Goal: Task Accomplishment & Management: Use online tool/utility

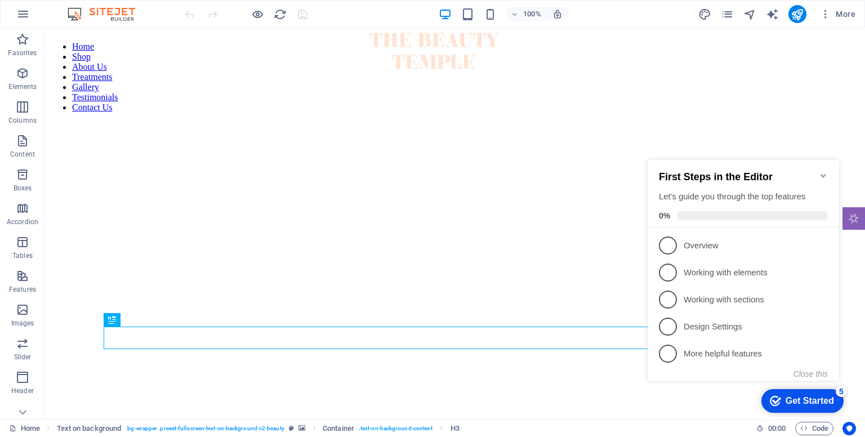
click at [828, 166] on div "First Steps in the Editor Let's guide you through the top features 0%" at bounding box center [744, 194] width 192 height 68
click at [822, 172] on icon "Minimize checklist" at bounding box center [823, 175] width 9 height 9
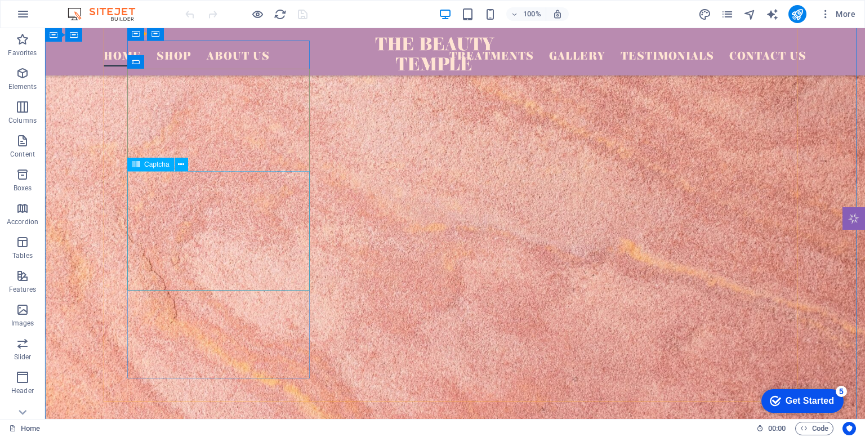
scroll to position [3541, 0]
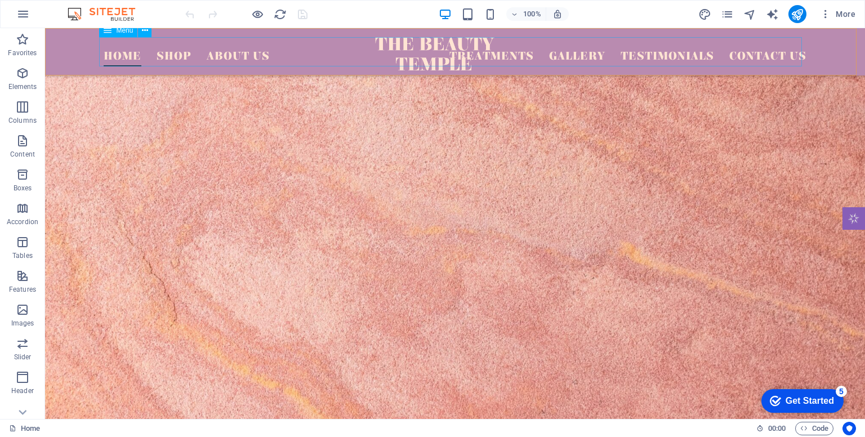
click at [169, 49] on nav "Home Shop About Us Treatments Gallery Testimonials Contact Us" at bounding box center [455, 51] width 703 height 29
click at [169, 55] on nav "Home Shop About Us Treatments Gallery Testimonials Contact Us" at bounding box center [455, 51] width 703 height 29
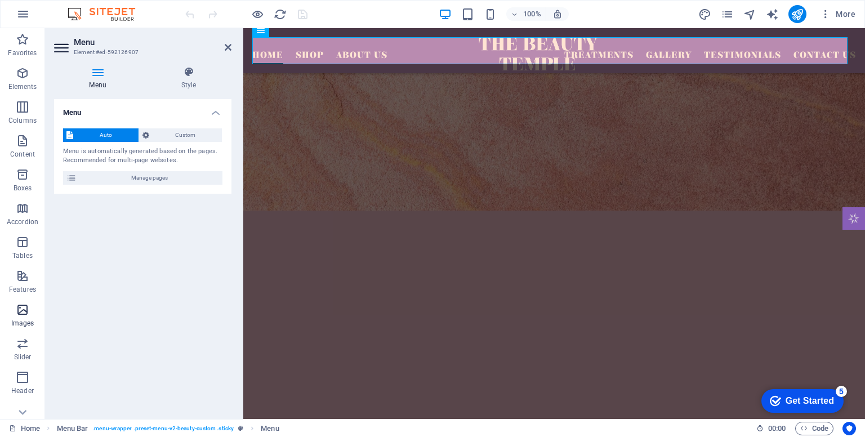
scroll to position [115, 0]
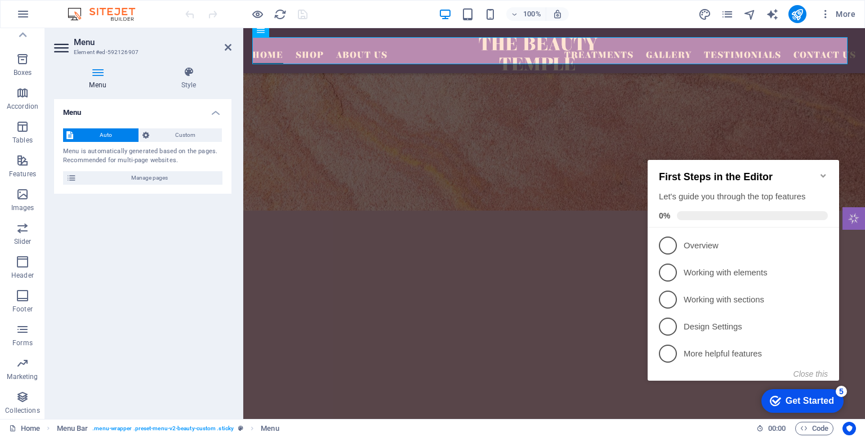
click at [828, 167] on div "First Steps in the Editor Let's guide you through the top features 0%" at bounding box center [744, 194] width 192 height 68
click at [826, 171] on icon "Minimize checklist" at bounding box center [823, 175] width 9 height 9
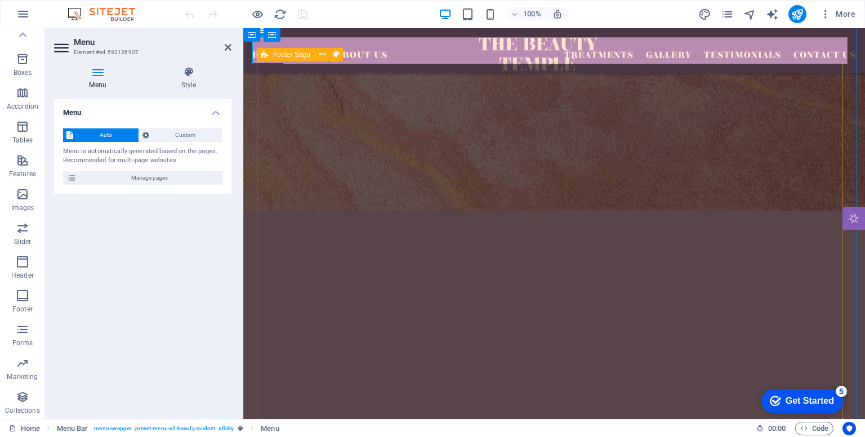
drag, startPoint x: 467, startPoint y: 231, endPoint x: 474, endPoint y: 230, distance: 7.3
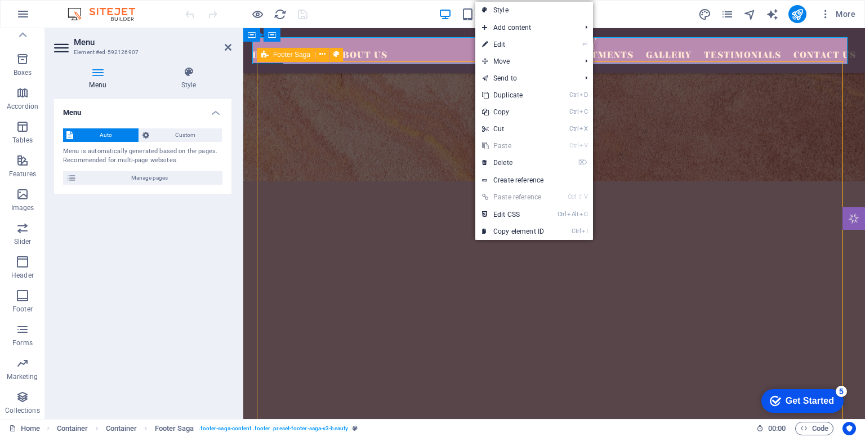
scroll to position [3541, 0]
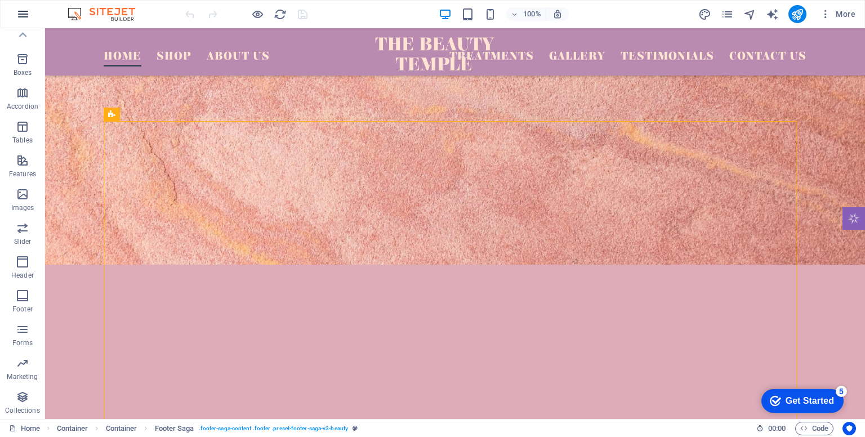
click at [22, 22] on button "button" at bounding box center [23, 14] width 27 height 27
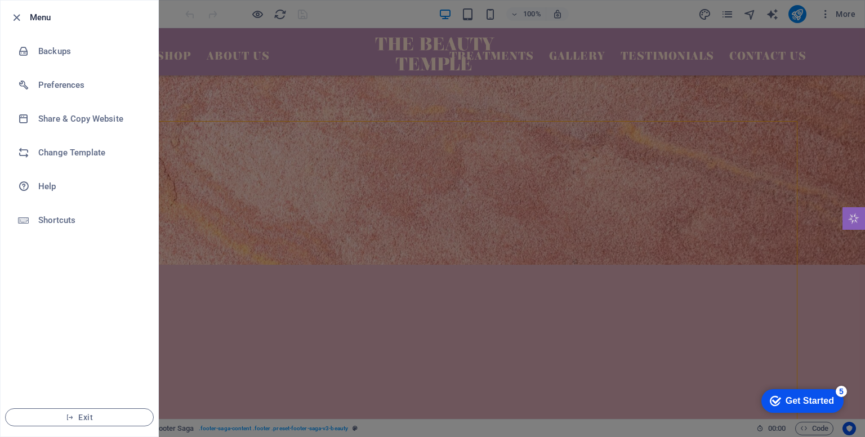
click at [229, 66] on div at bounding box center [432, 218] width 865 height 437
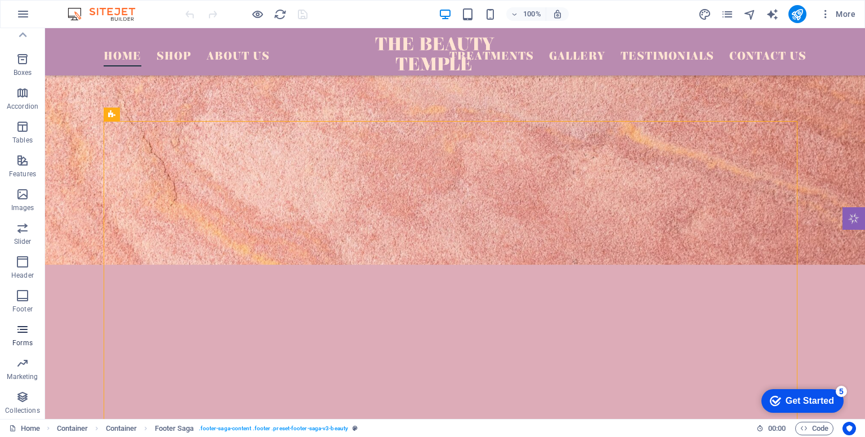
click at [20, 336] on span "Forms" at bounding box center [22, 336] width 45 height 27
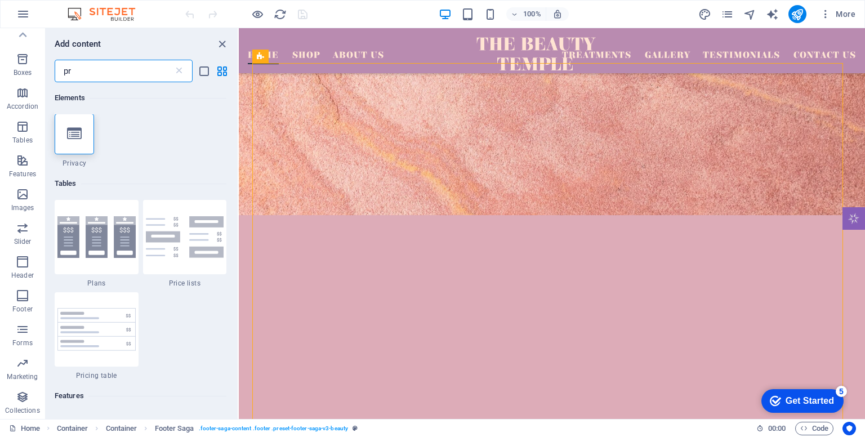
scroll to position [0, 0]
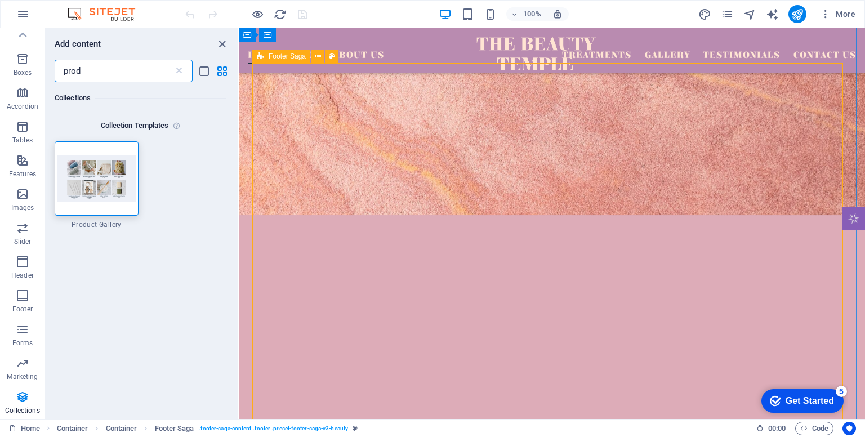
type input "prod"
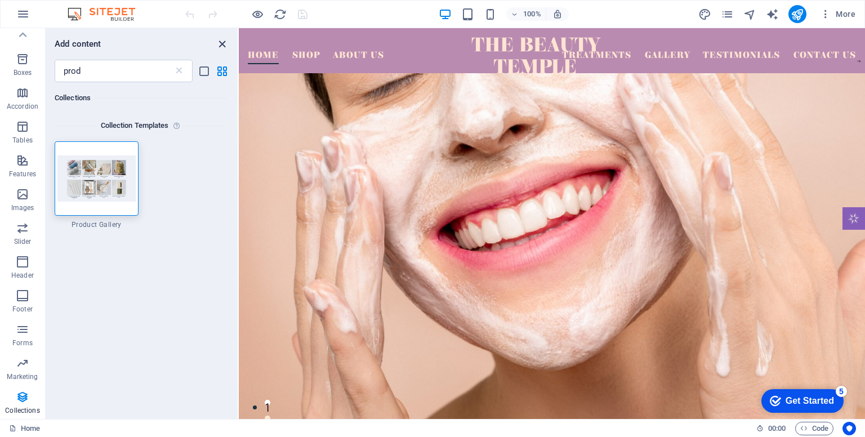
click at [221, 44] on icon "close panel" at bounding box center [222, 44] width 13 height 13
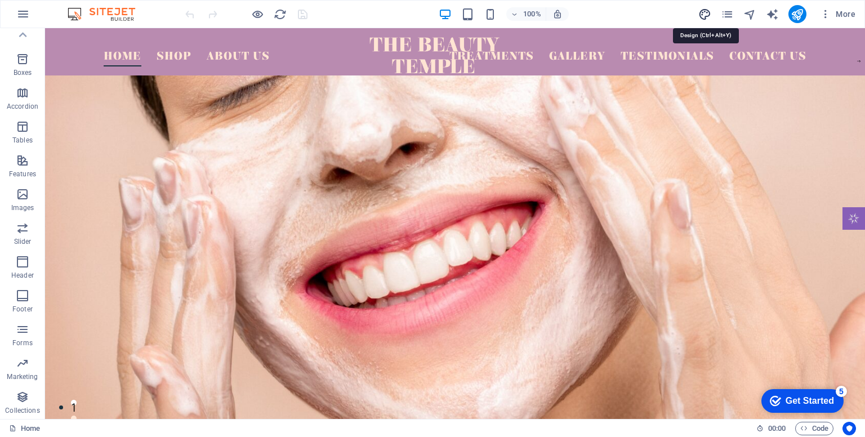
click at [703, 13] on icon "design" at bounding box center [704, 14] width 13 height 13
select select "px"
select select "500"
select select "px"
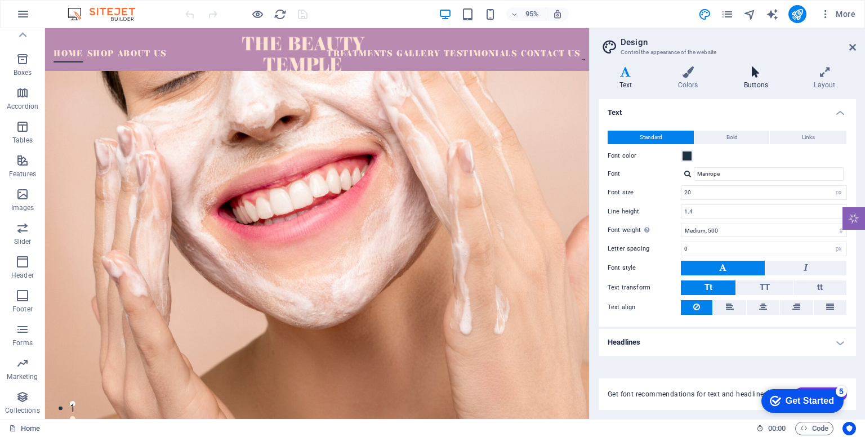
click at [755, 72] on icon at bounding box center [755, 71] width 65 height 11
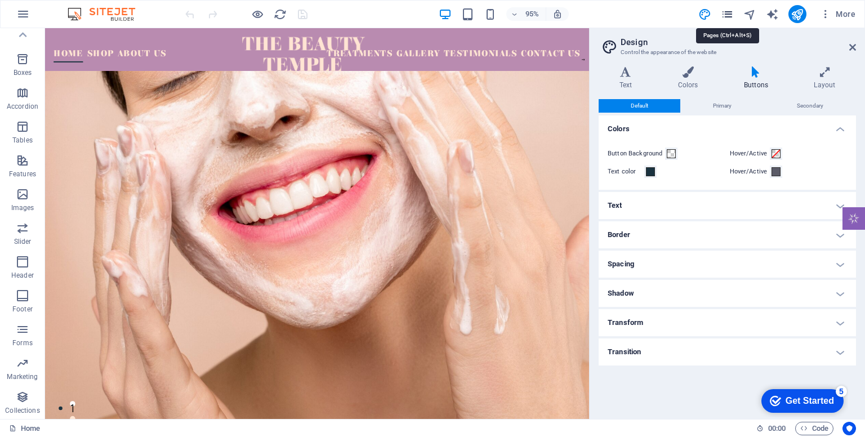
click at [733, 17] on icon "pages" at bounding box center [727, 14] width 13 height 13
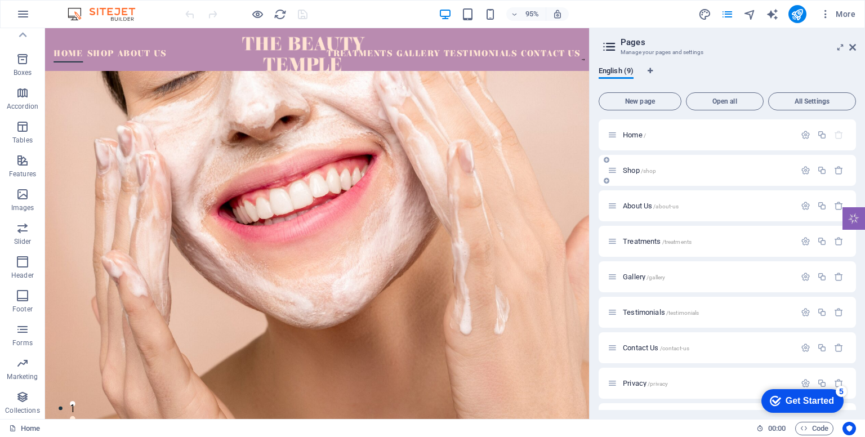
scroll to position [29, 0]
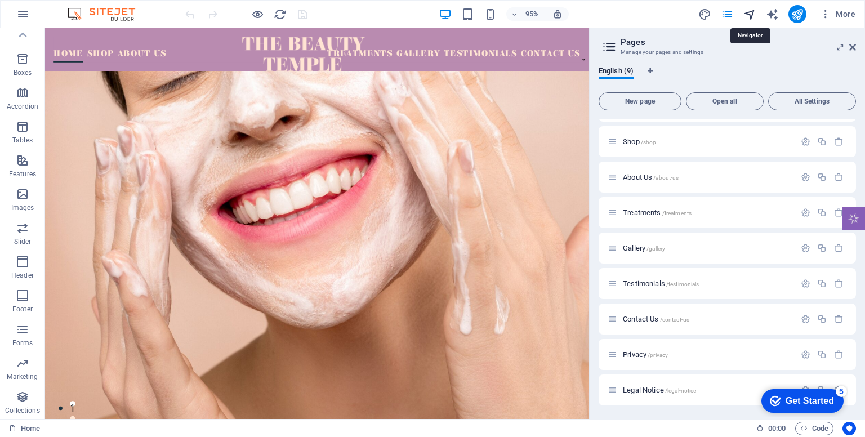
click at [750, 14] on icon "navigator" at bounding box center [749, 14] width 13 height 13
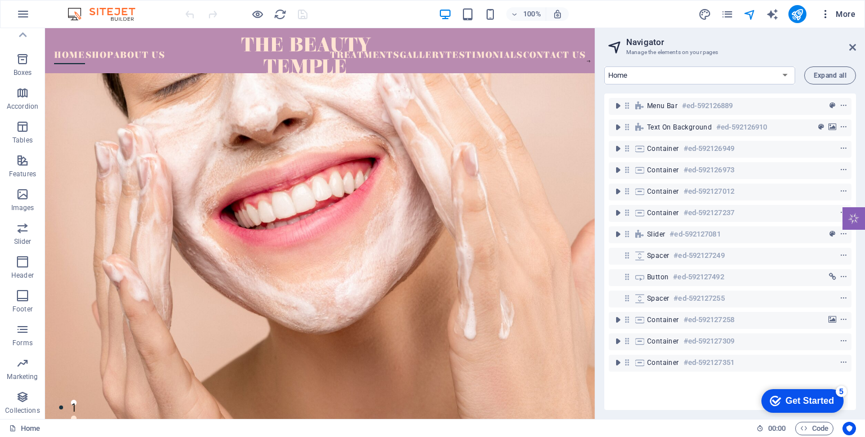
click at [823, 16] on icon "button" at bounding box center [825, 13] width 11 height 11
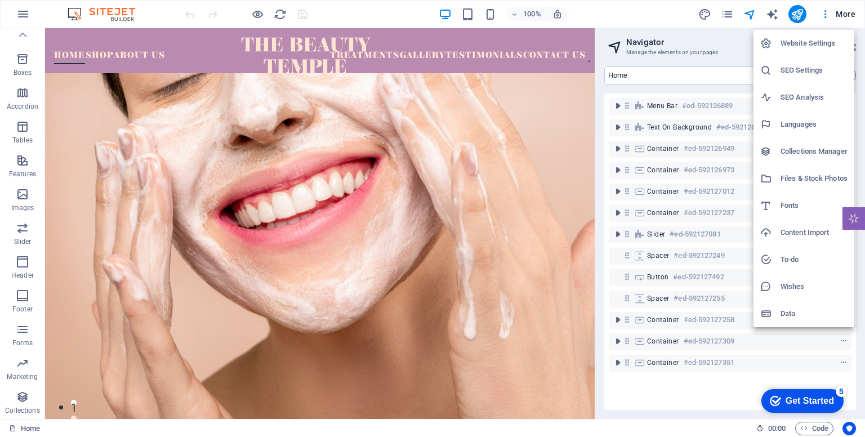
drag, startPoint x: 25, startPoint y: 24, endPoint x: 14, endPoint y: 10, distance: 18.0
click at [14, 10] on div at bounding box center [432, 218] width 865 height 437
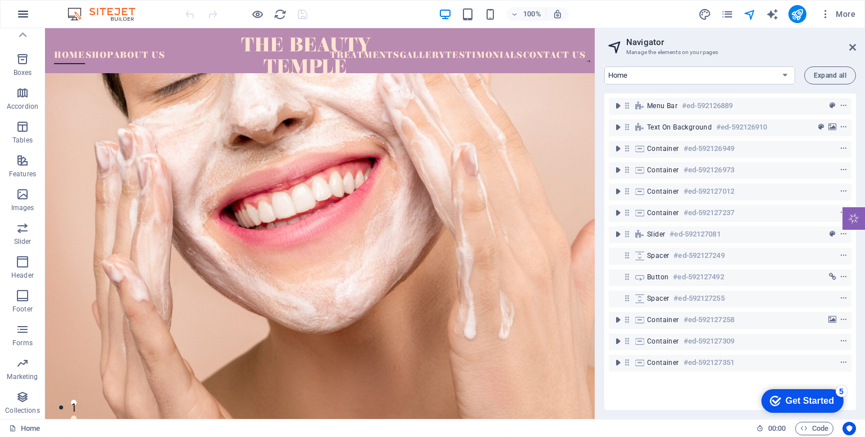
click at [17, 10] on icon "button" at bounding box center [23, 14] width 14 height 14
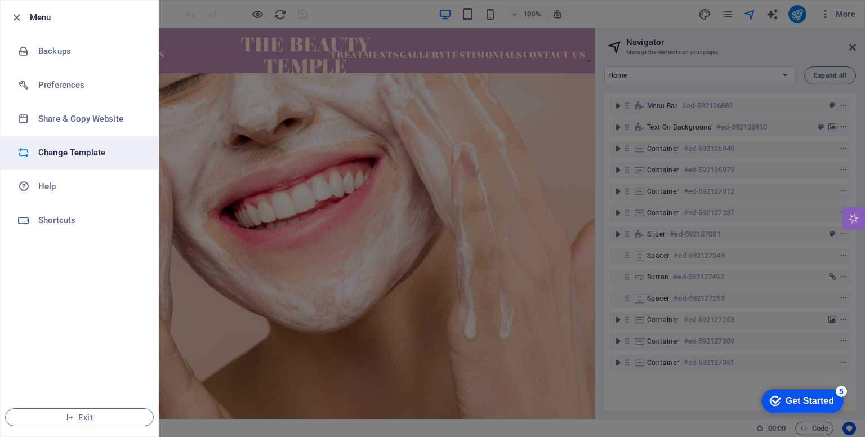
click at [87, 150] on h6 "Change Template" at bounding box center [90, 153] width 104 height 14
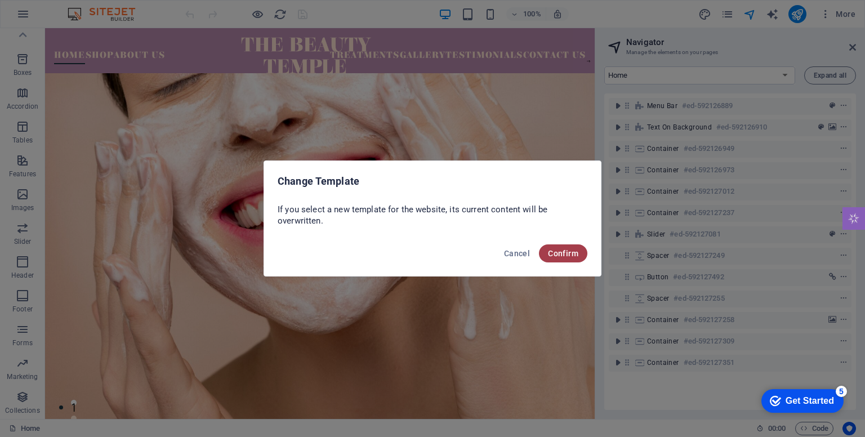
click at [574, 256] on span "Confirm" at bounding box center [563, 253] width 30 height 9
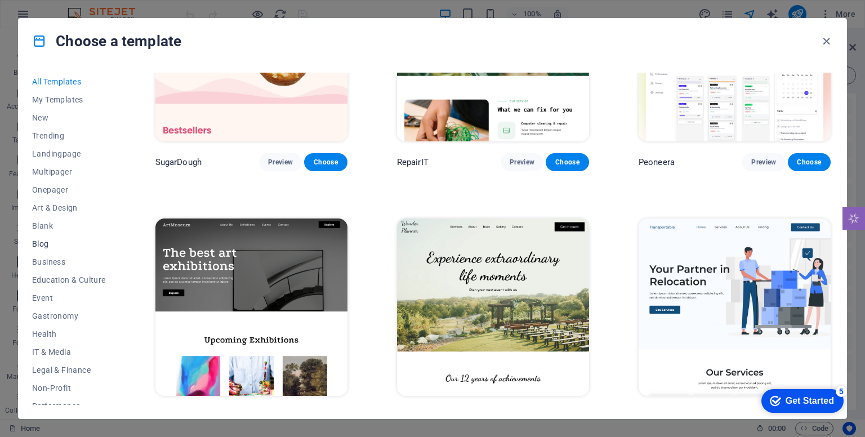
scroll to position [118, 0]
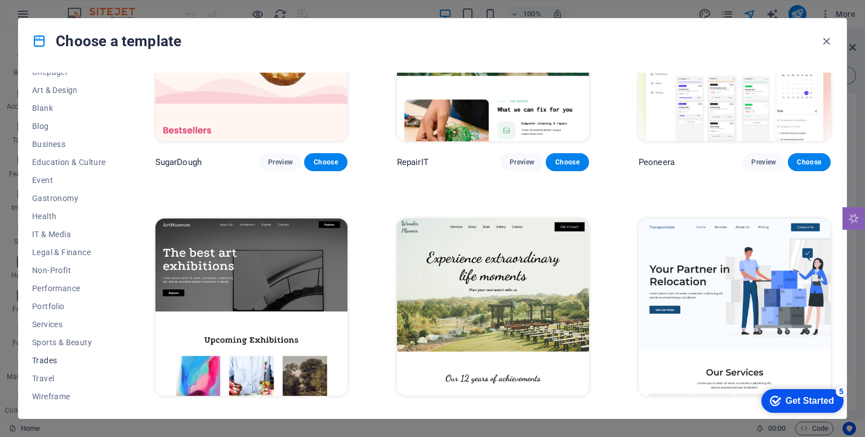
click at [50, 364] on span "Trades" at bounding box center [69, 360] width 74 height 9
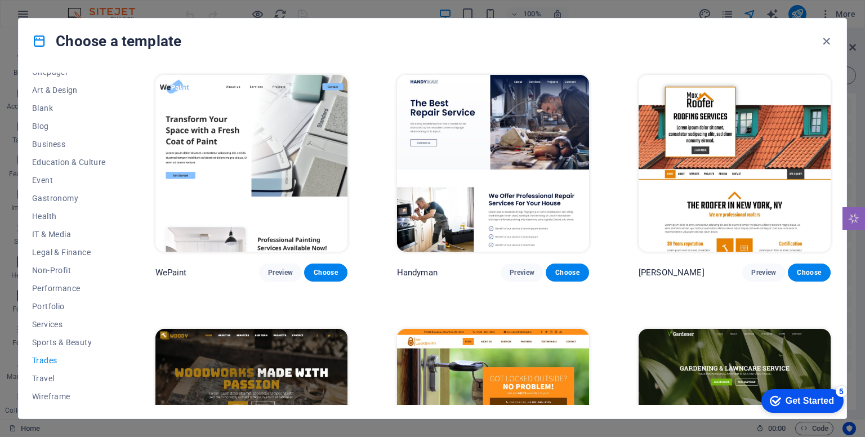
scroll to position [7, 0]
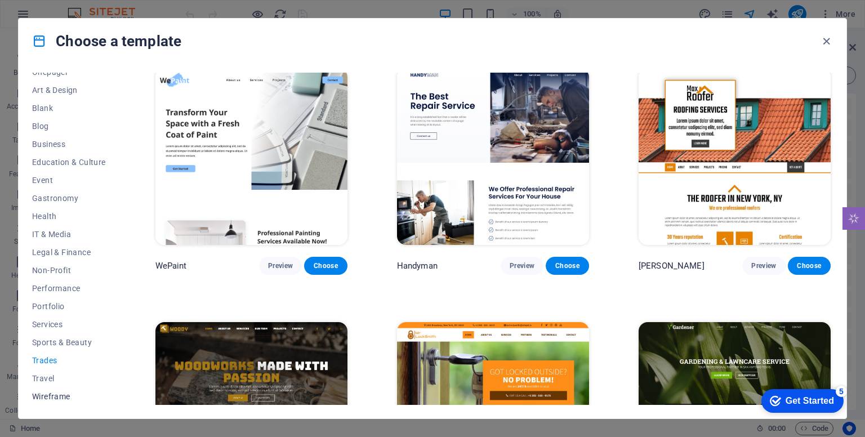
click at [41, 397] on span "Wireframe" at bounding box center [69, 396] width 74 height 9
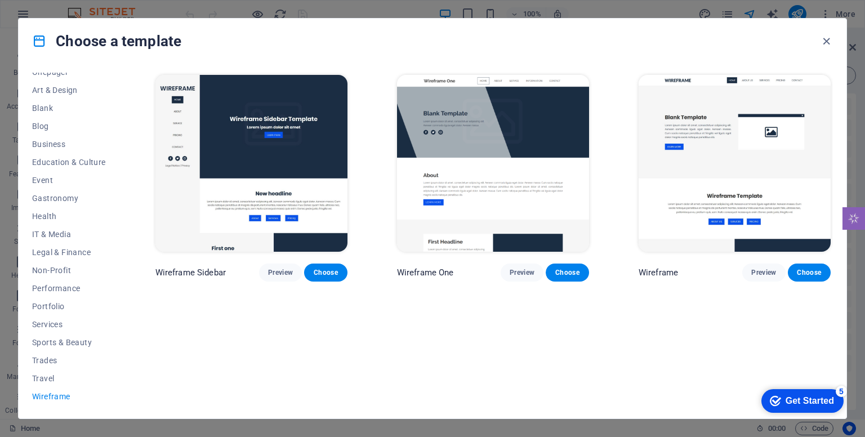
scroll to position [0, 0]
click at [50, 347] on button "Sports & Beauty" at bounding box center [69, 342] width 74 height 18
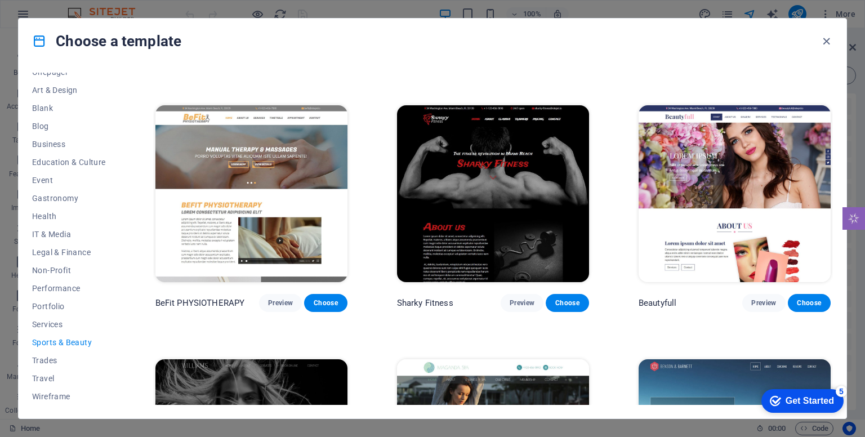
scroll to position [888, 0]
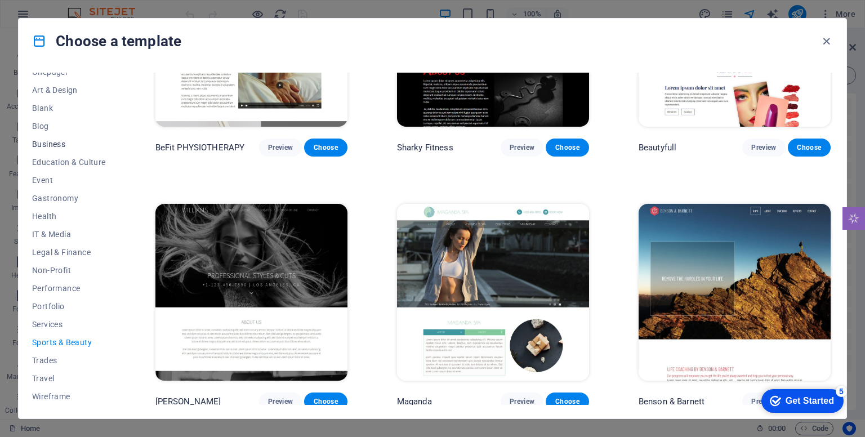
click at [57, 150] on button "Business" at bounding box center [69, 144] width 74 height 18
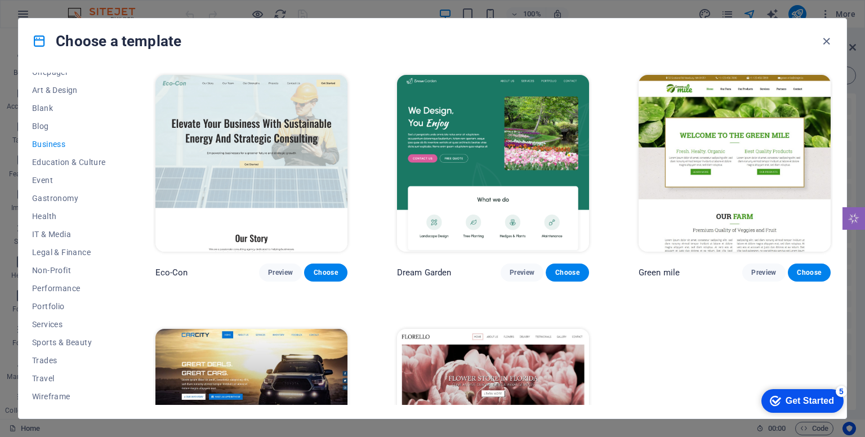
scroll to position [128, 0]
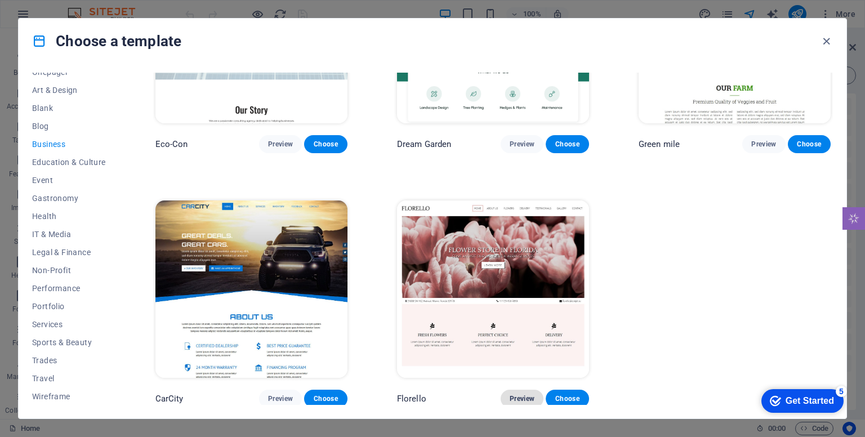
click at [527, 395] on span "Preview" at bounding box center [522, 398] width 25 height 9
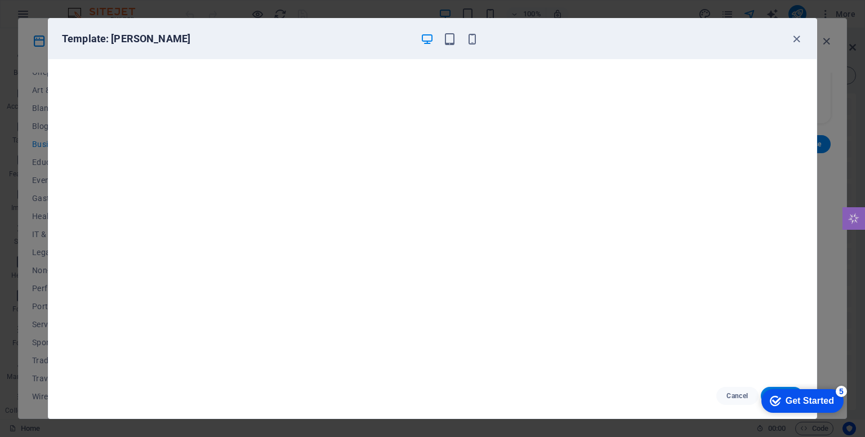
click at [13, 110] on div "Template: [PERSON_NAME] Choose" at bounding box center [432, 218] width 865 height 437
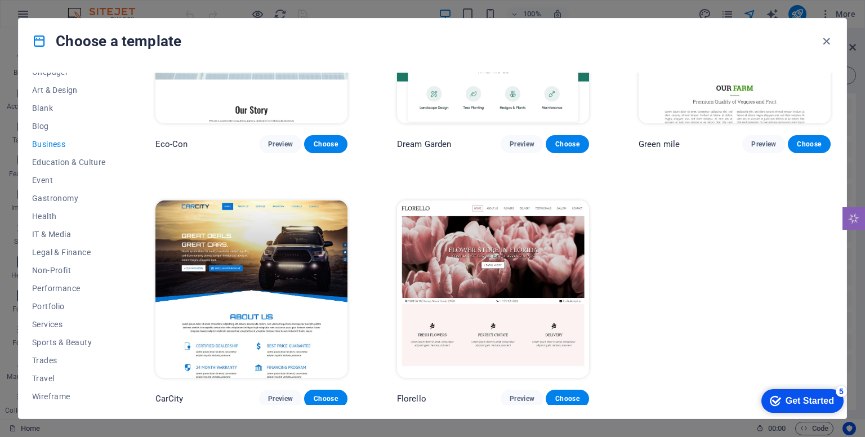
scroll to position [0, 0]
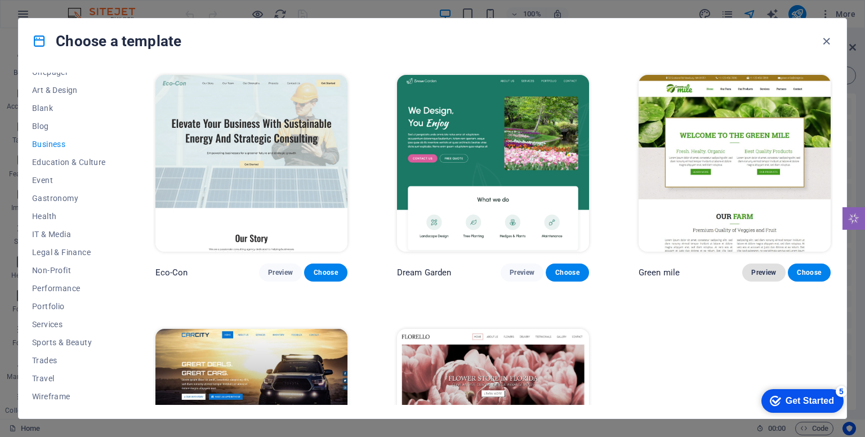
click at [754, 279] on button "Preview" at bounding box center [763, 273] width 43 height 18
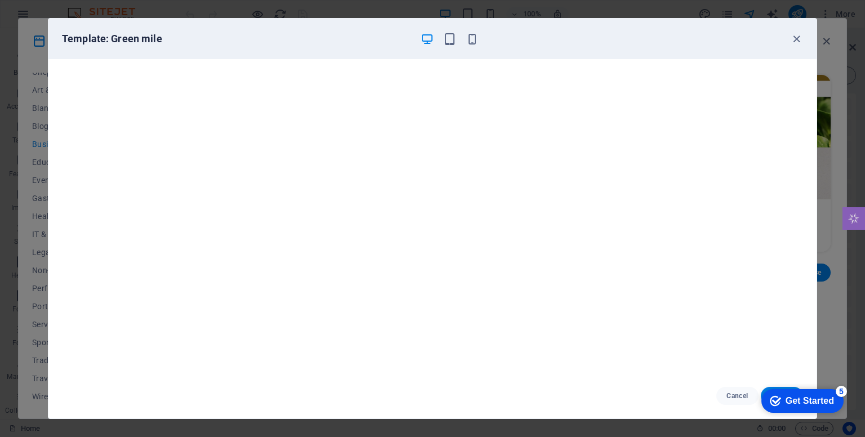
click at [18, 210] on div "Template: Green mile Cancel Choose" at bounding box center [432, 218] width 865 height 437
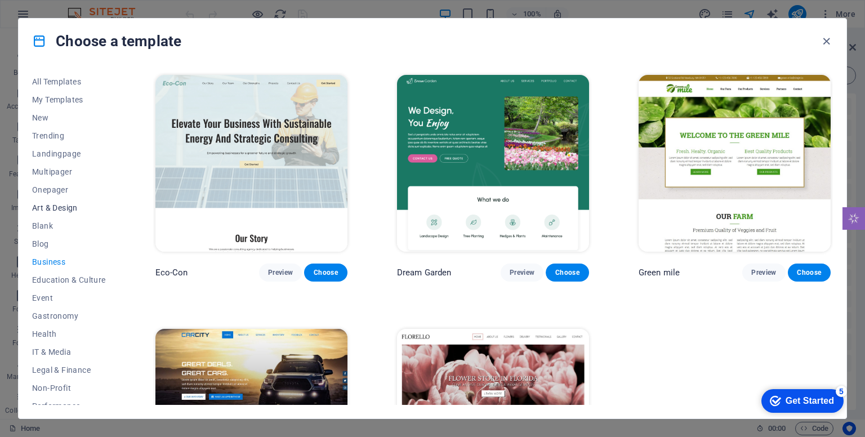
click at [53, 210] on span "Art & Design" at bounding box center [69, 207] width 74 height 9
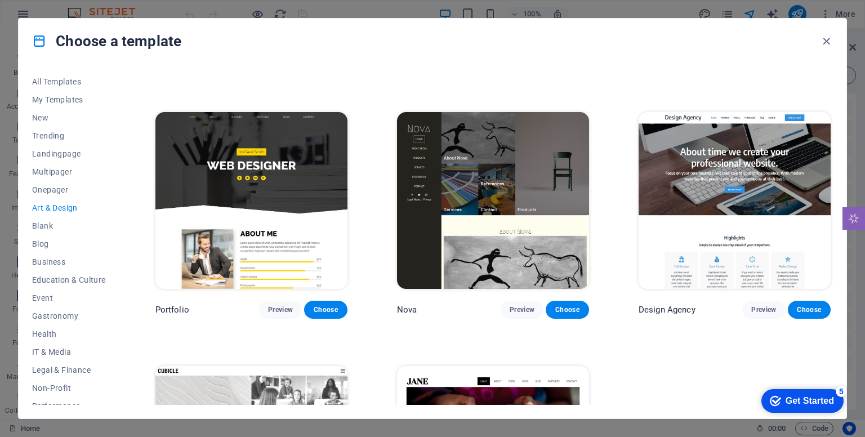
scroll to position [888, 0]
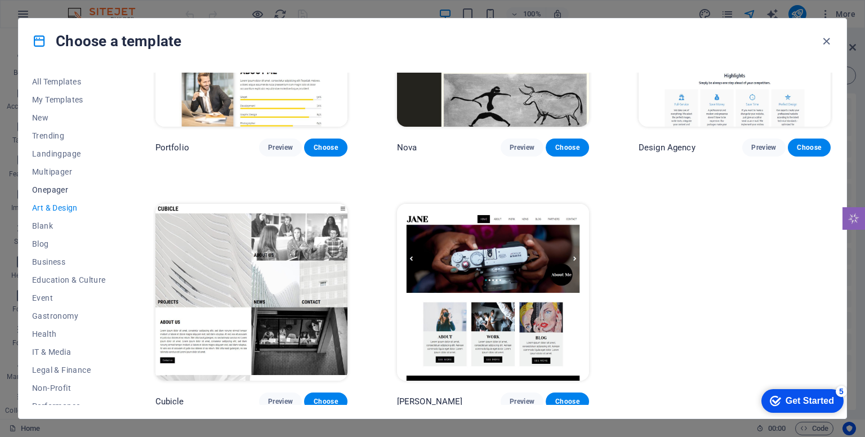
click at [57, 190] on span "Onepager" at bounding box center [69, 189] width 74 height 9
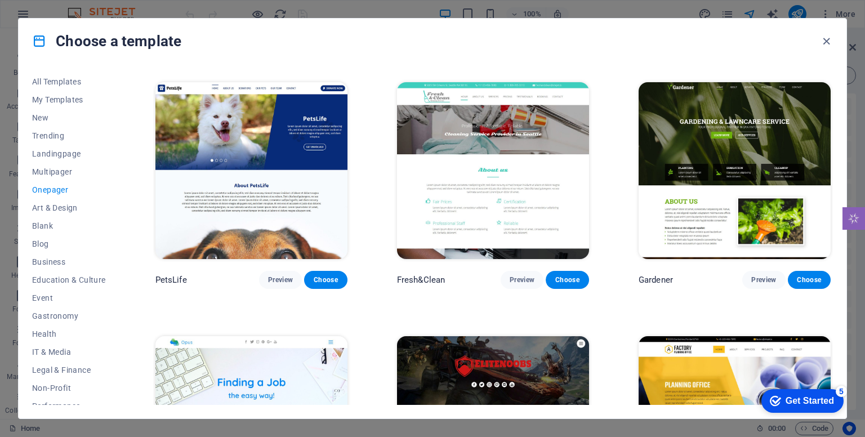
scroll to position [4055, 0]
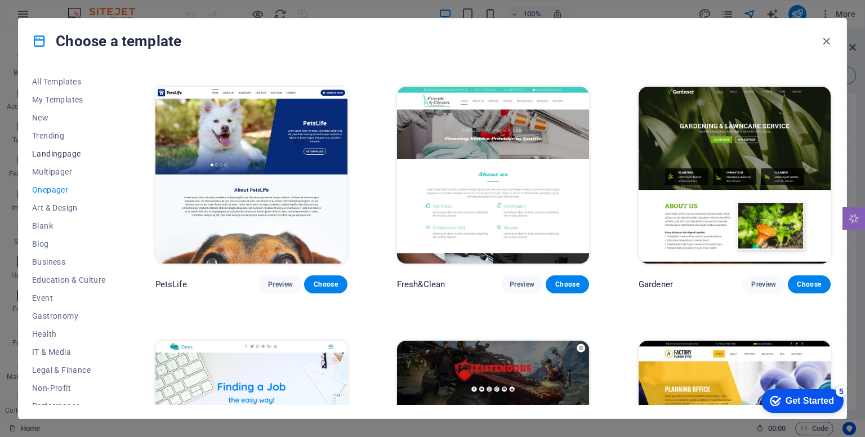
click at [46, 158] on button "Landingpage" at bounding box center [69, 154] width 74 height 18
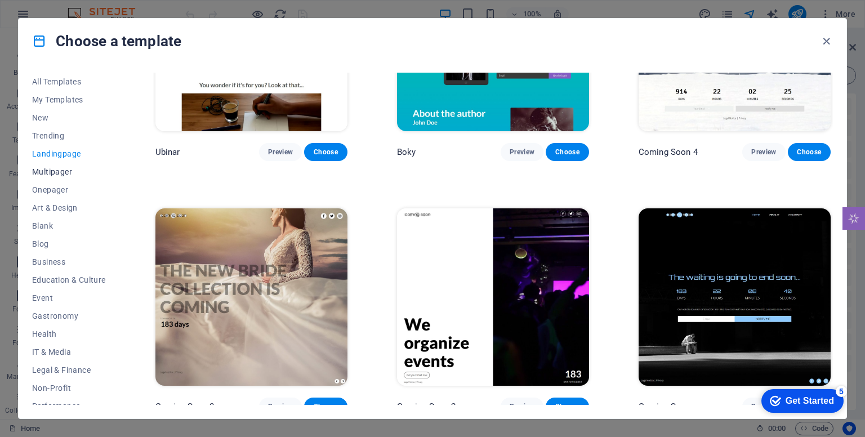
click at [61, 177] on button "Multipager" at bounding box center [69, 172] width 74 height 18
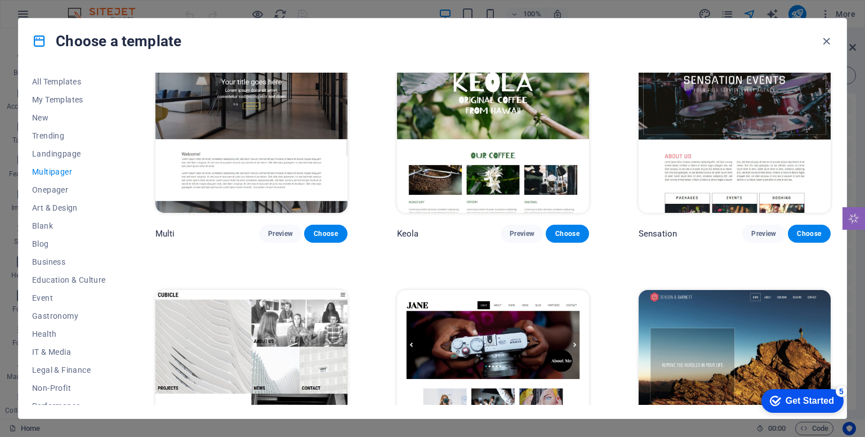
scroll to position [5191, 0]
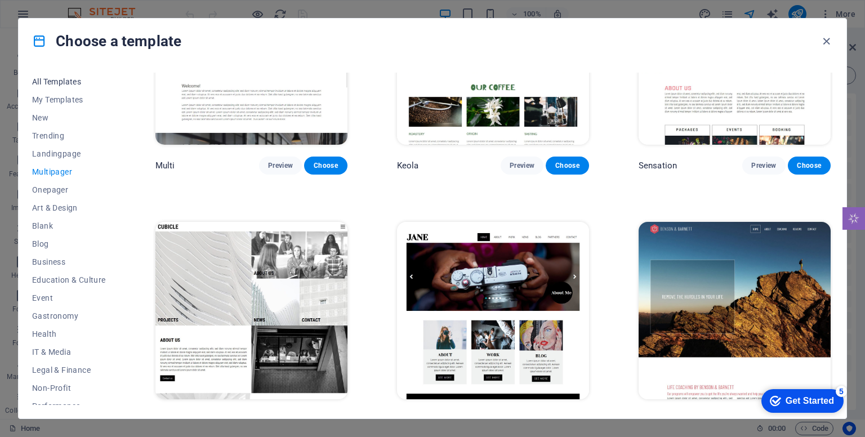
click at [62, 82] on span "All Templates" at bounding box center [69, 81] width 74 height 9
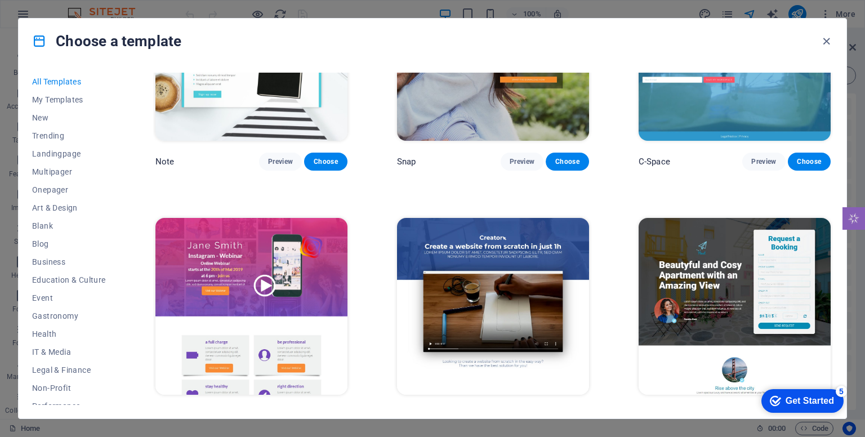
scroll to position [12571, 0]
